Goal: Information Seeking & Learning: Learn about a topic

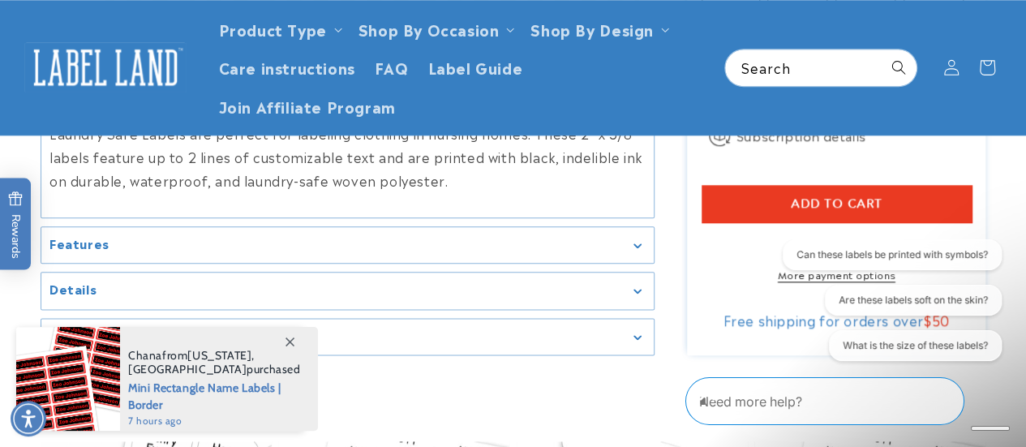
scroll to position [892, 0]
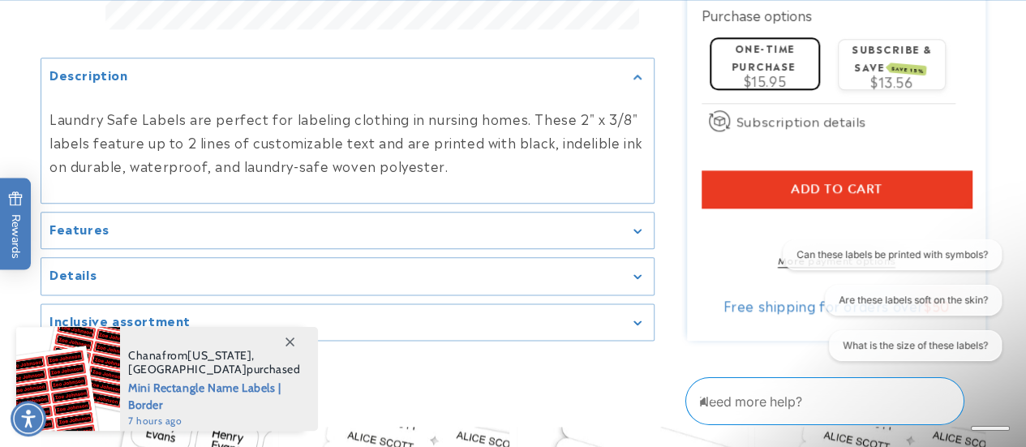
click at [640, 233] on icon "Gallery Viewer" at bounding box center [637, 230] width 8 height 5
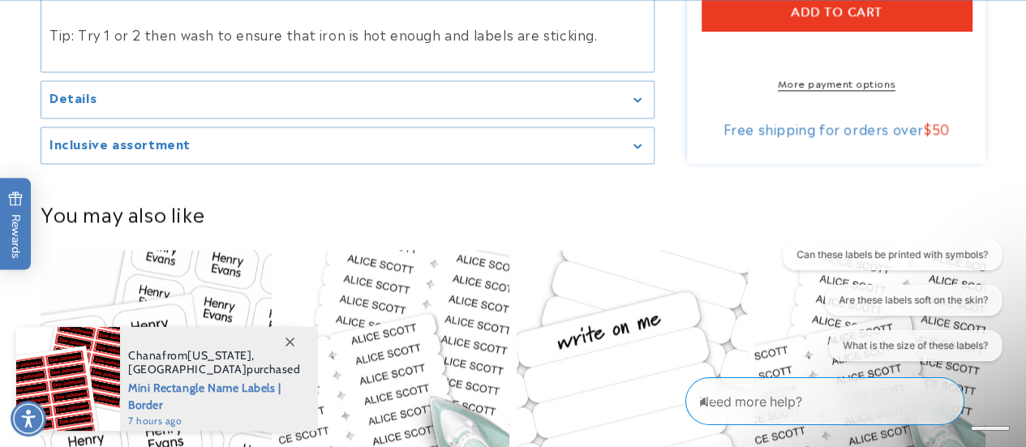
scroll to position [1216, 0]
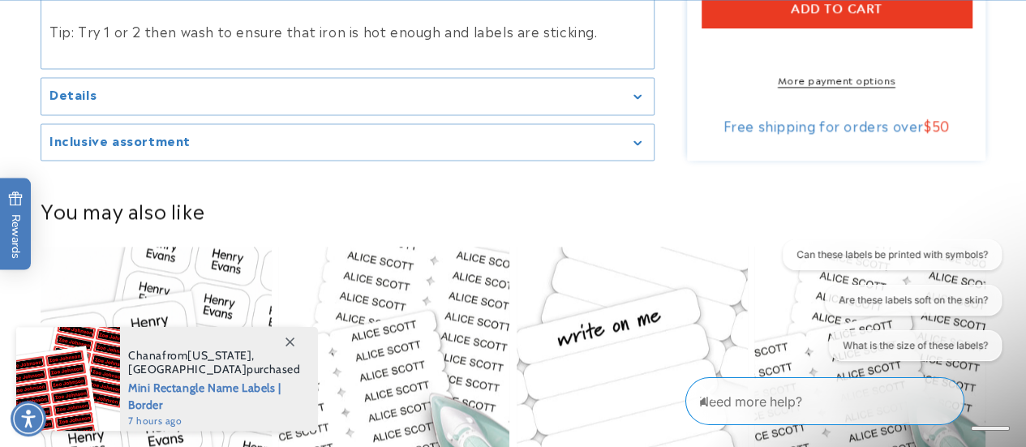
click at [639, 99] on icon "Gallery Viewer" at bounding box center [637, 96] width 8 height 5
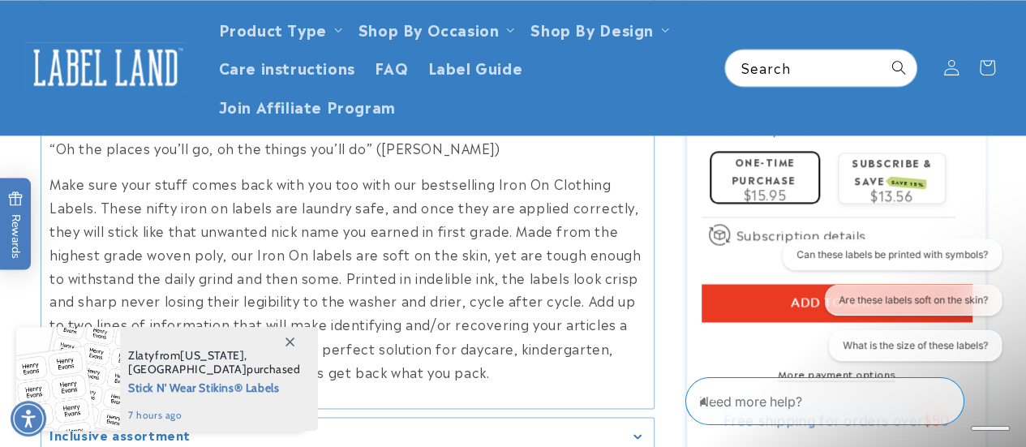
scroll to position [1135, 0]
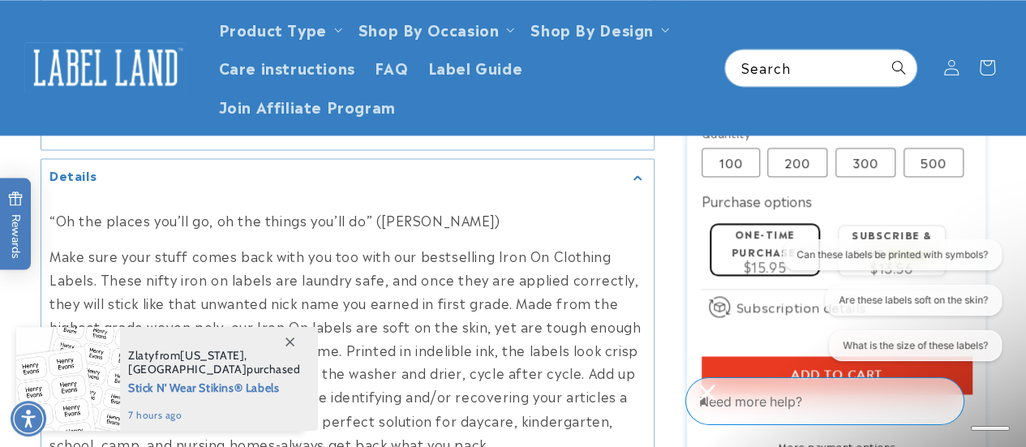
click at [637, 183] on div "Details" at bounding box center [347, 177] width 596 height 12
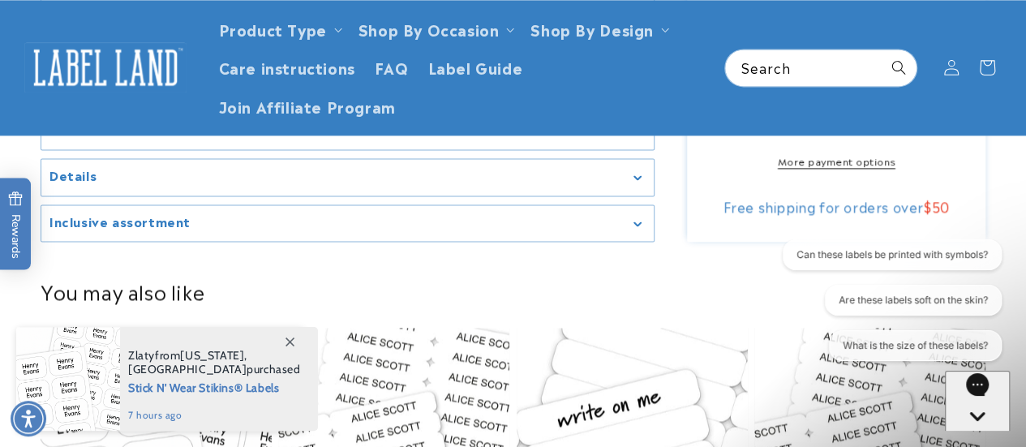
click at [633, 226] on icon "Gallery Viewer" at bounding box center [637, 223] width 8 height 5
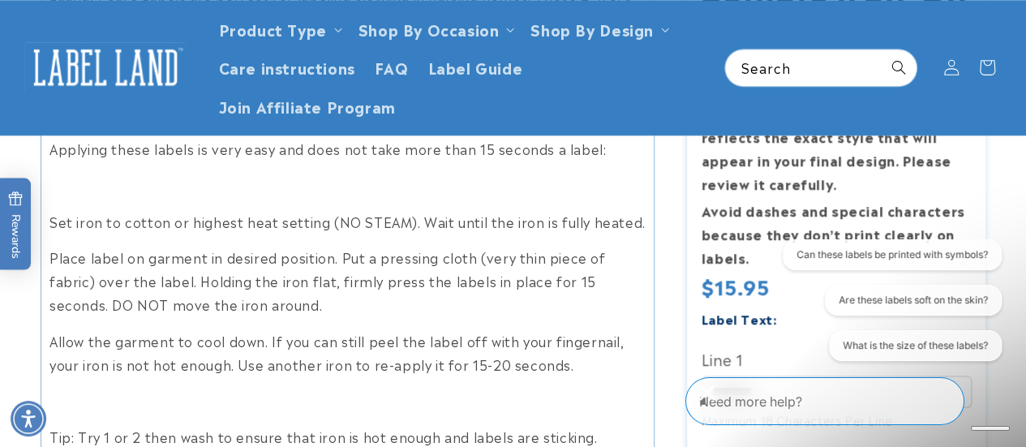
scroll to position [649, 0]
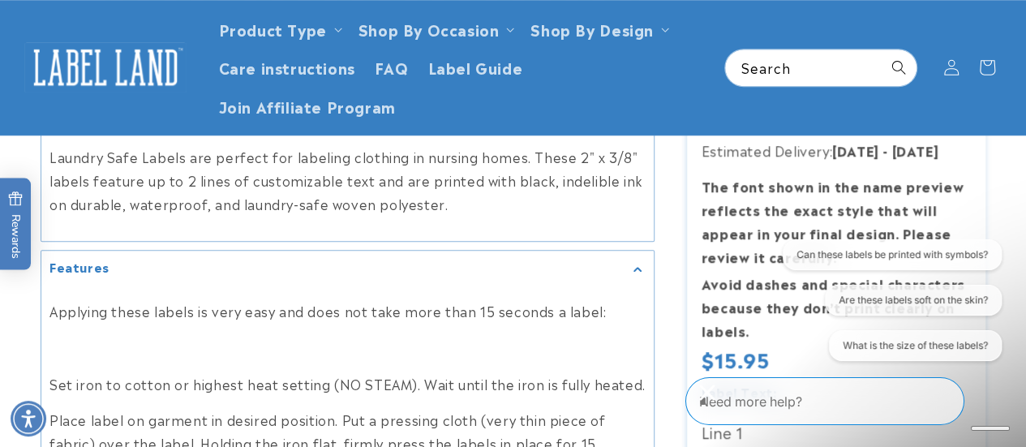
click at [714, 399] on icon "Close conversation starters" at bounding box center [706, 391] width 15 height 15
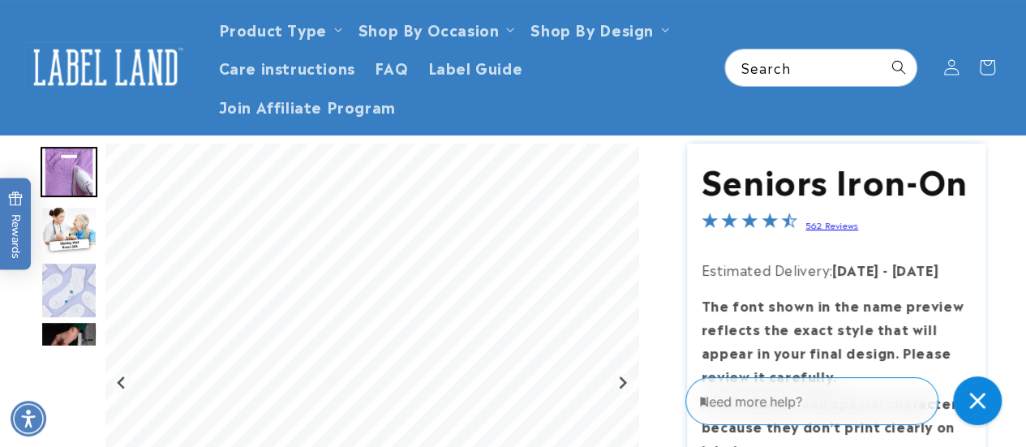
scroll to position [81, 0]
